Goal: Transaction & Acquisition: Download file/media

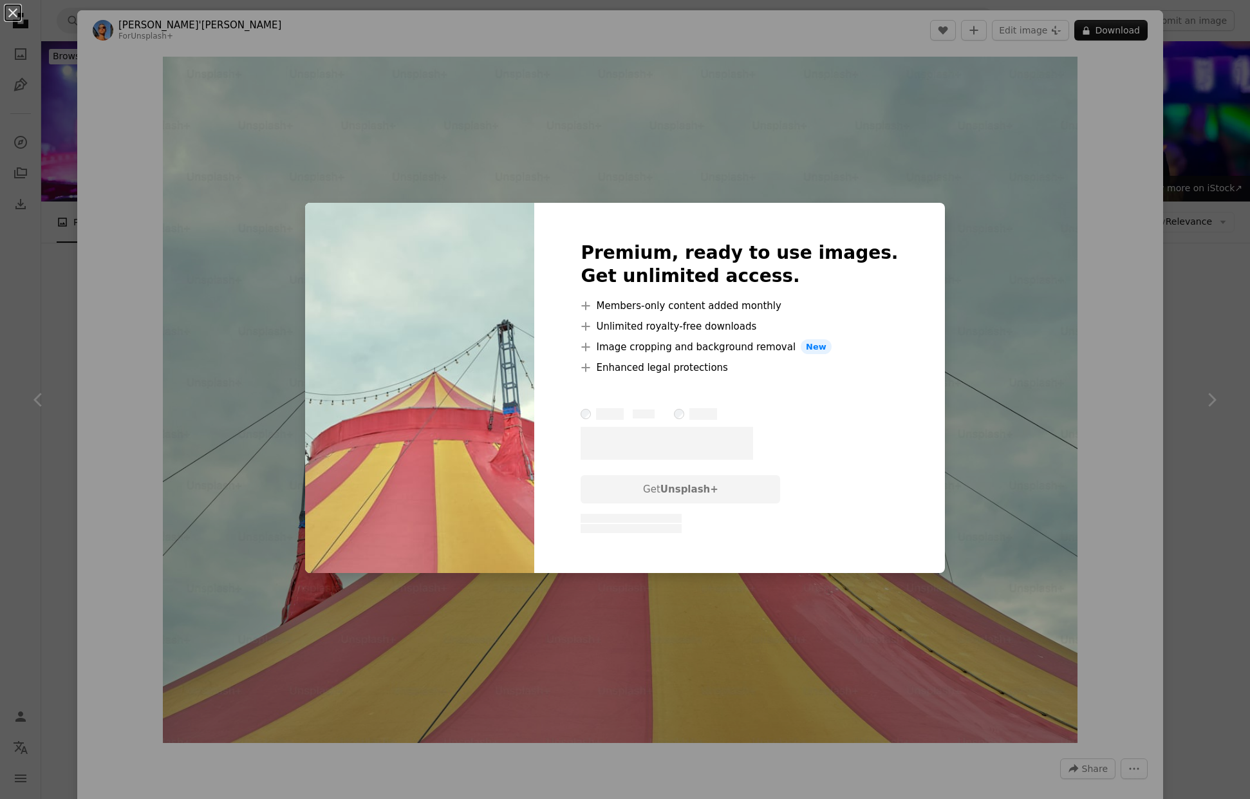
scroll to position [12102, 0]
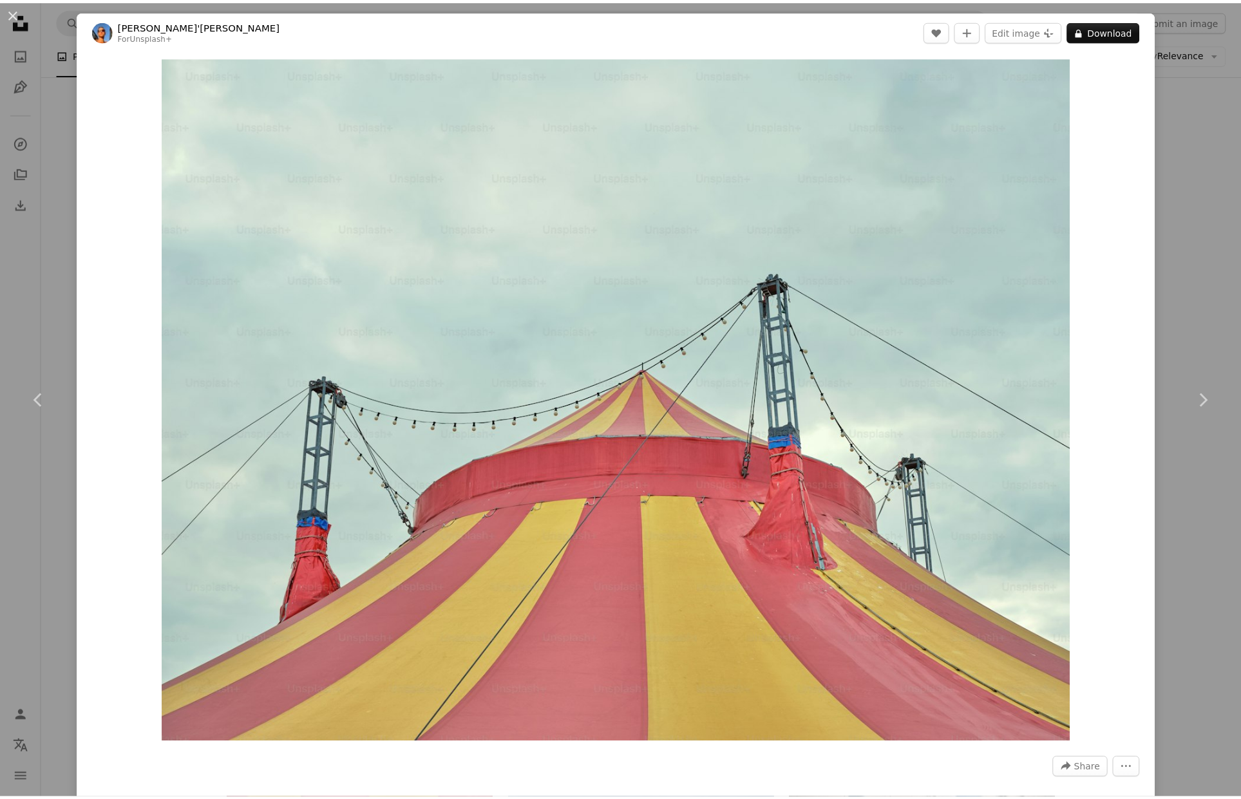
scroll to position [12102, 0]
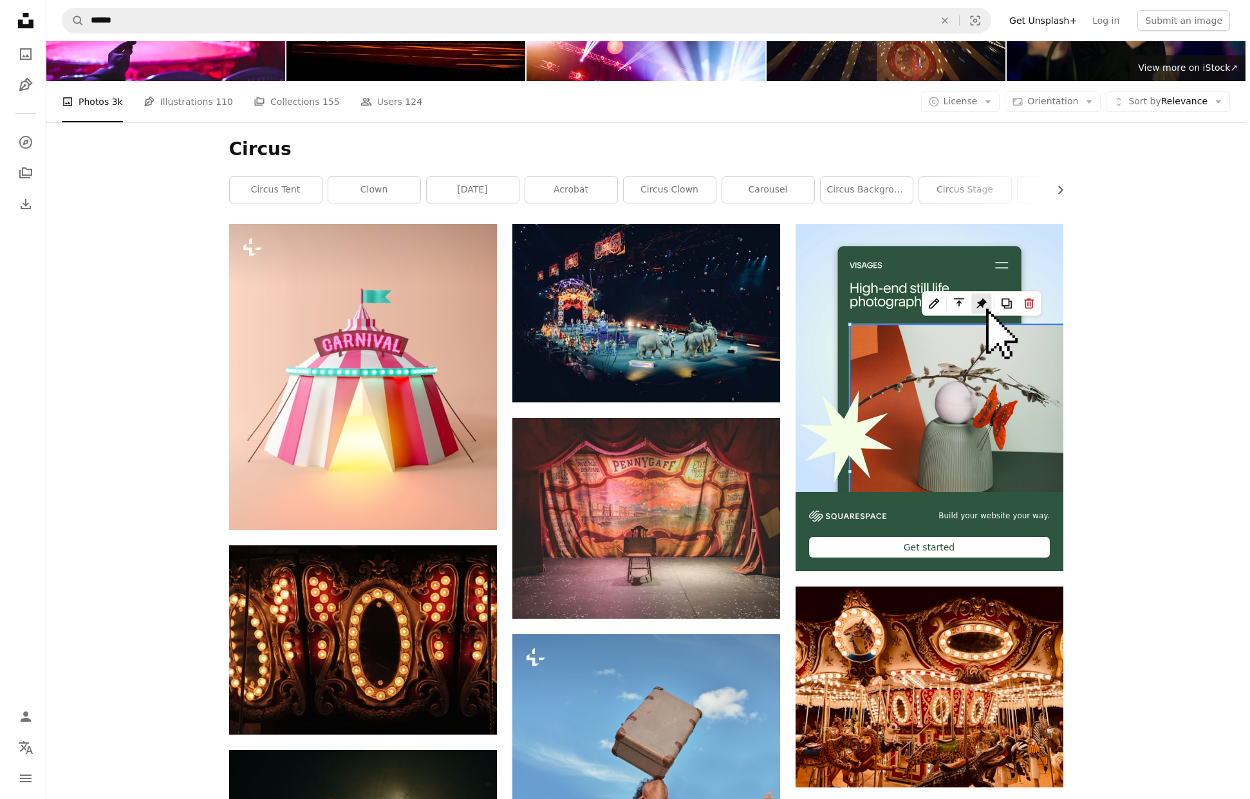
scroll to position [118, 0]
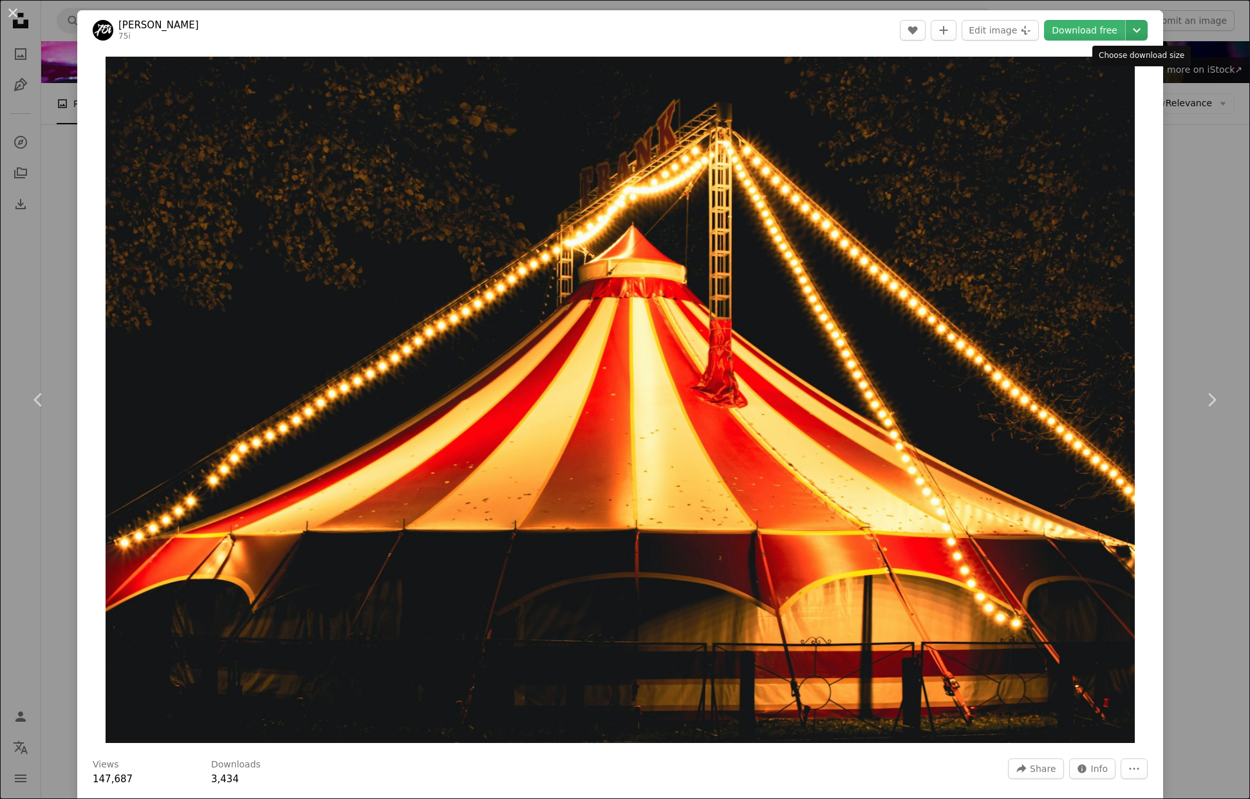
click at [1134, 28] on icon "Choose download size" at bounding box center [1137, 30] width 8 height 5
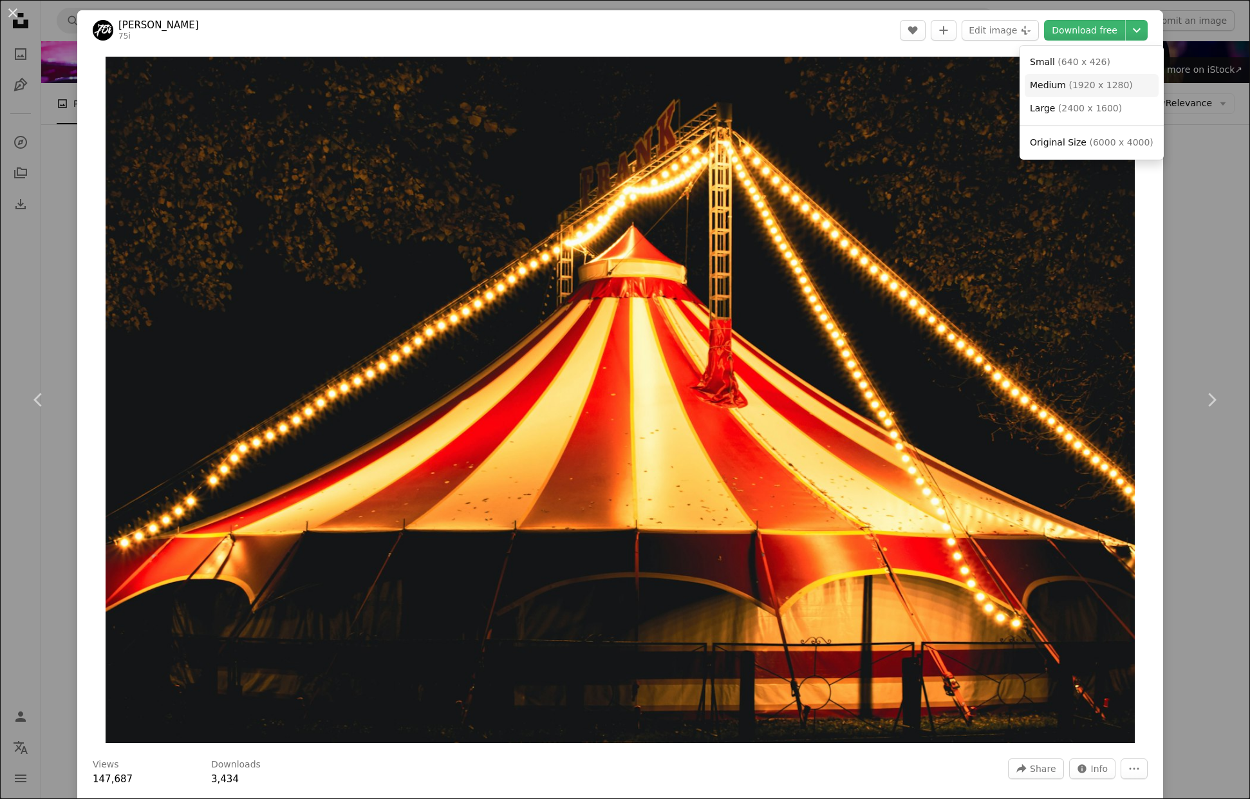
click at [1092, 93] on link "Medium ( 1920 x 1280 )" at bounding box center [1092, 85] width 134 height 23
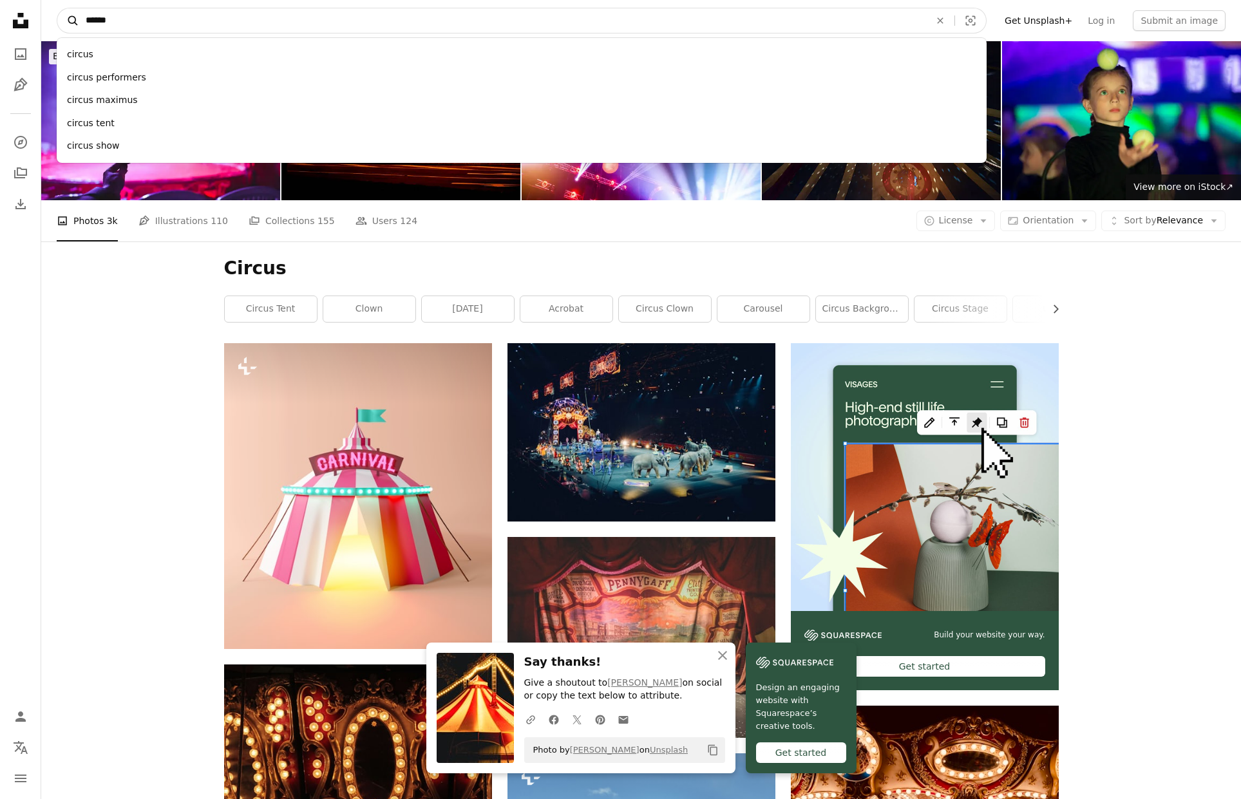
drag, startPoint x: 133, startPoint y: 23, endPoint x: 59, endPoint y: 23, distance: 74.0
click at [59, 23] on form "A magnifying glass ****** circus circus performers circus maximus circus tent c…" at bounding box center [522, 21] width 930 height 26
type input "*******"
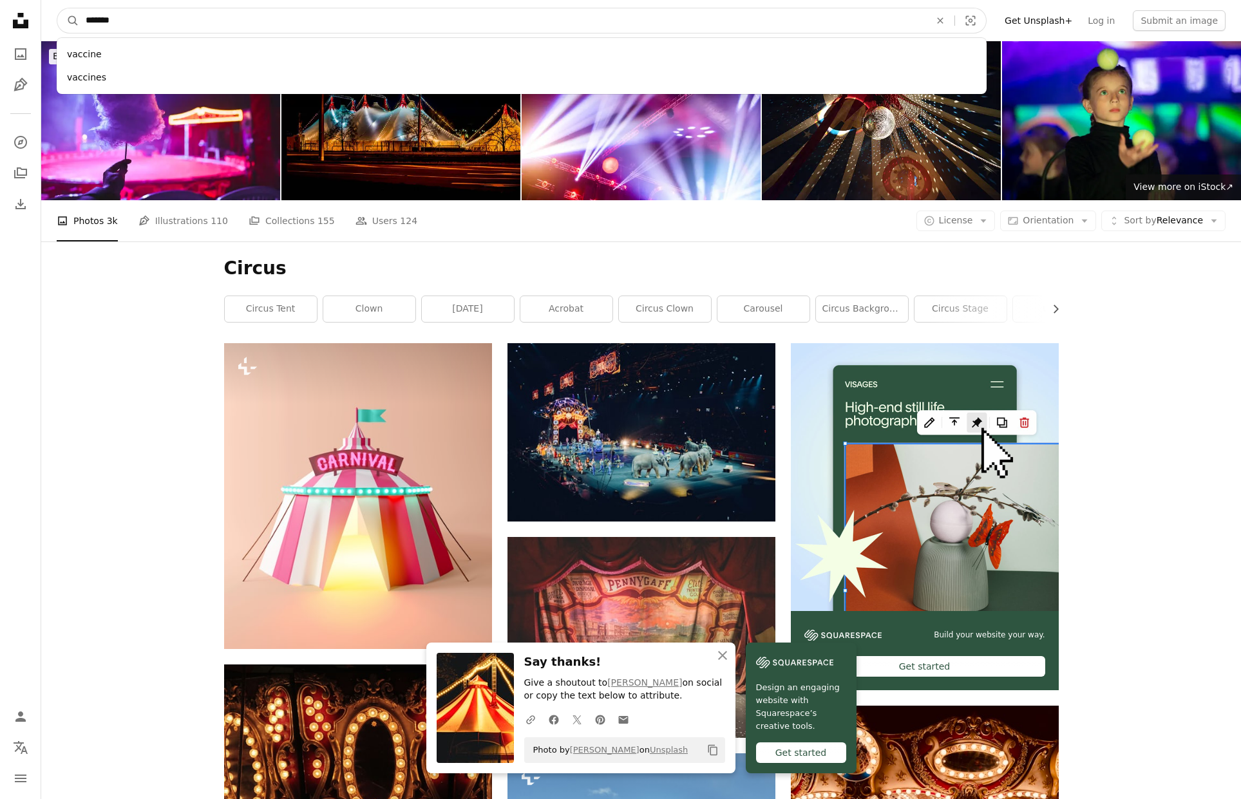
click button "A magnifying glass" at bounding box center [68, 20] width 22 height 24
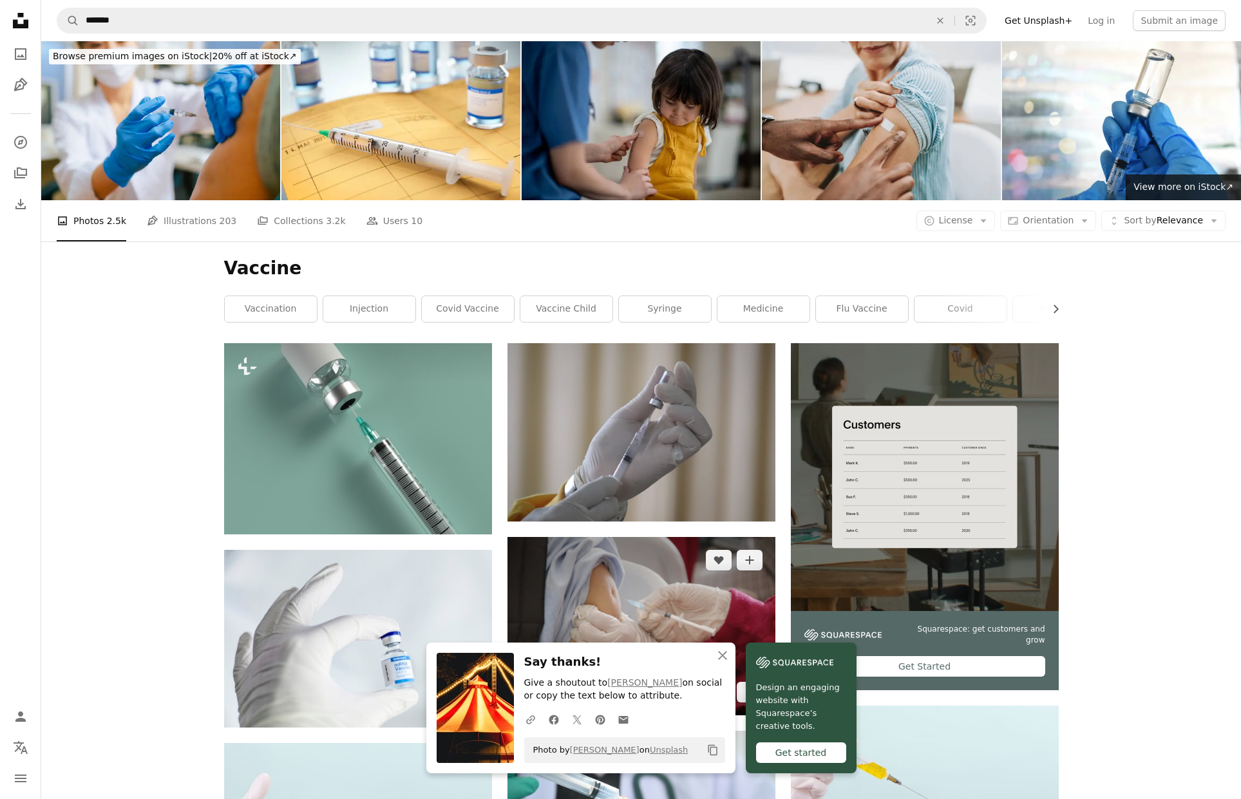
click at [693, 537] on img at bounding box center [641, 626] width 268 height 178
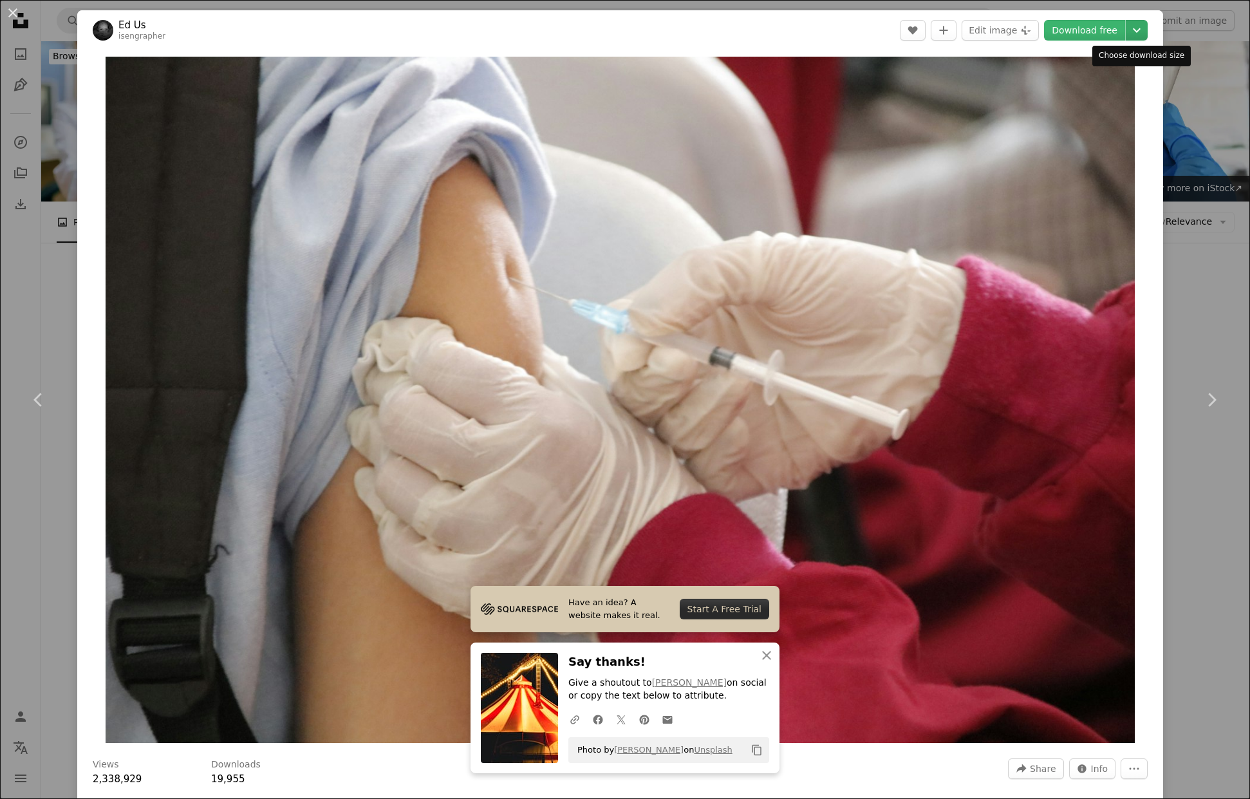
click at [1132, 30] on icon "Chevron down" at bounding box center [1137, 30] width 21 height 15
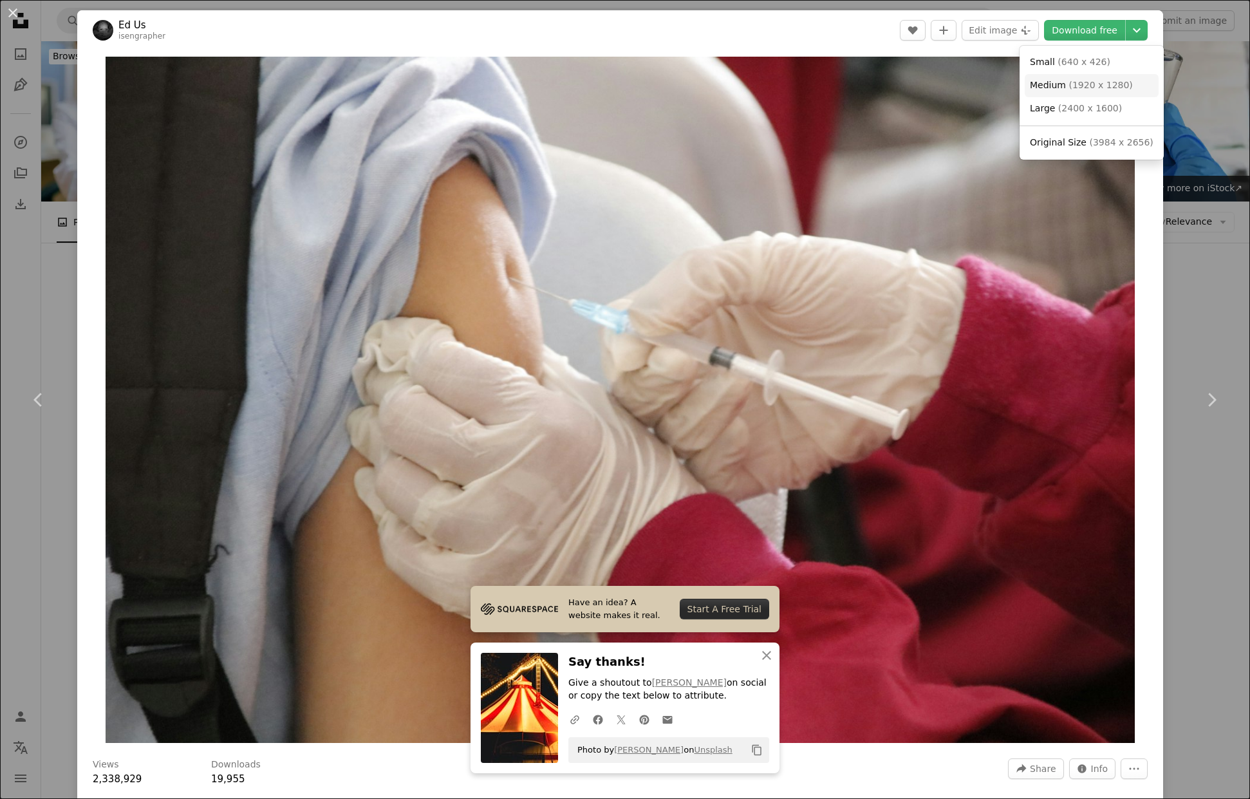
click at [1088, 87] on span "( 1920 x 1280 )" at bounding box center [1101, 85] width 64 height 10
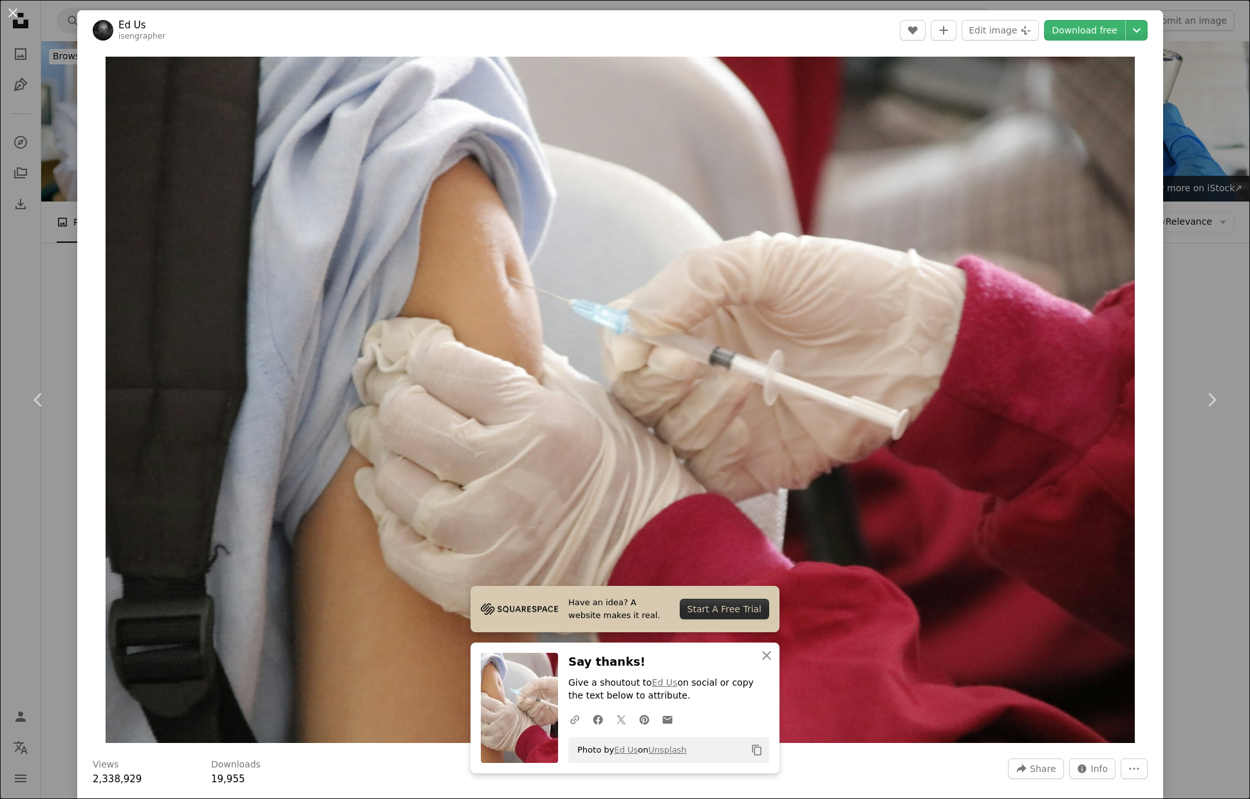
click at [1191, 274] on div "An X shape Chevron left Chevron right Ed Us isengrapher A heart A plus sign Edi…" at bounding box center [625, 399] width 1250 height 799
